Goal: Task Accomplishment & Management: Manage account settings

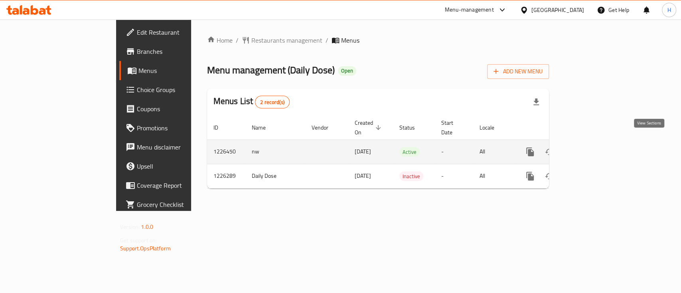
click at [592, 147] on icon "enhanced table" at bounding box center [588, 152] width 10 height 10
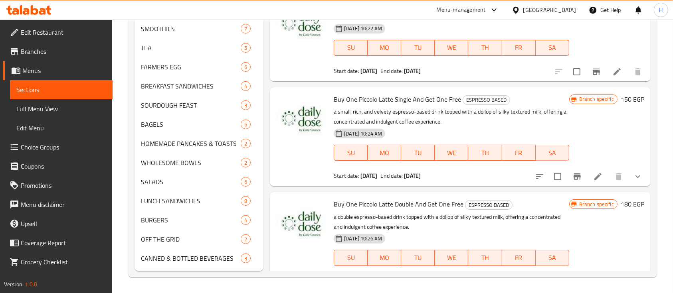
scroll to position [425, 0]
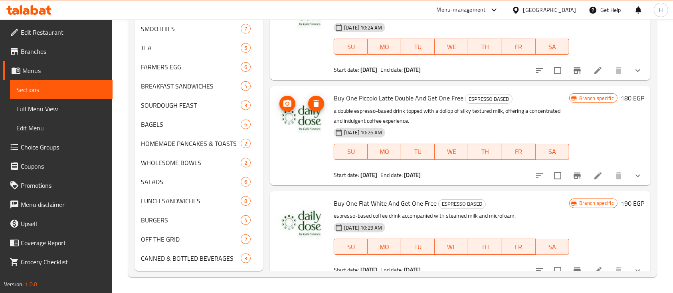
click at [314, 127] on img at bounding box center [301, 118] width 51 height 51
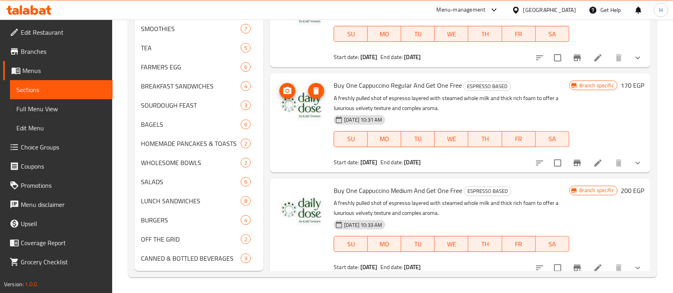
click at [303, 98] on img at bounding box center [301, 105] width 51 height 51
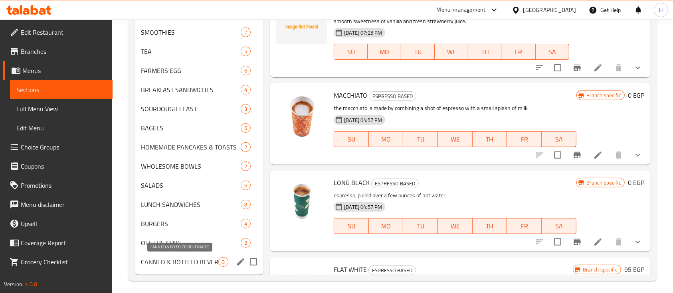
scroll to position [272, 0]
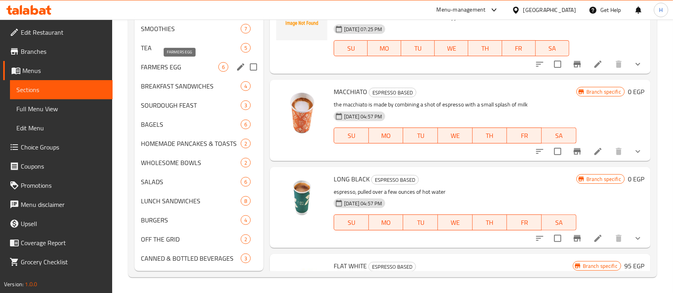
click at [188, 65] on span "FARMERS EGG" at bounding box center [179, 67] width 77 height 10
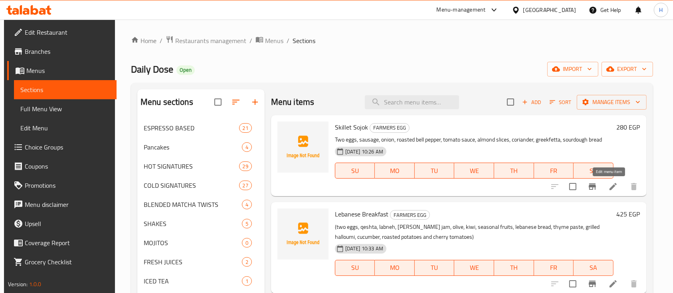
click at [608, 184] on icon at bounding box center [613, 187] width 10 height 10
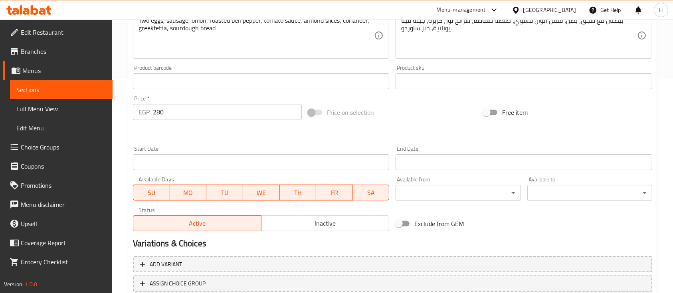
scroll to position [164, 0]
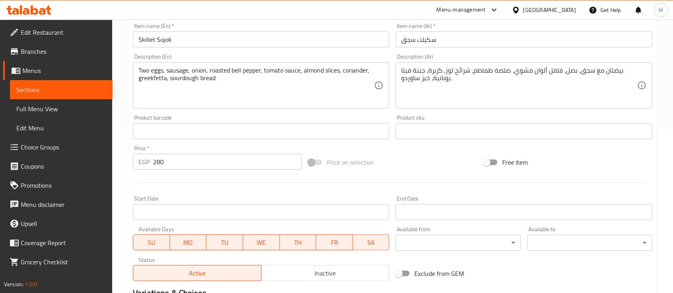
click at [31, 4] on div at bounding box center [29, 10] width 58 height 16
click at [38, 7] on icon at bounding box center [28, 10] width 45 height 10
